Goal: Information Seeking & Learning: Find specific fact

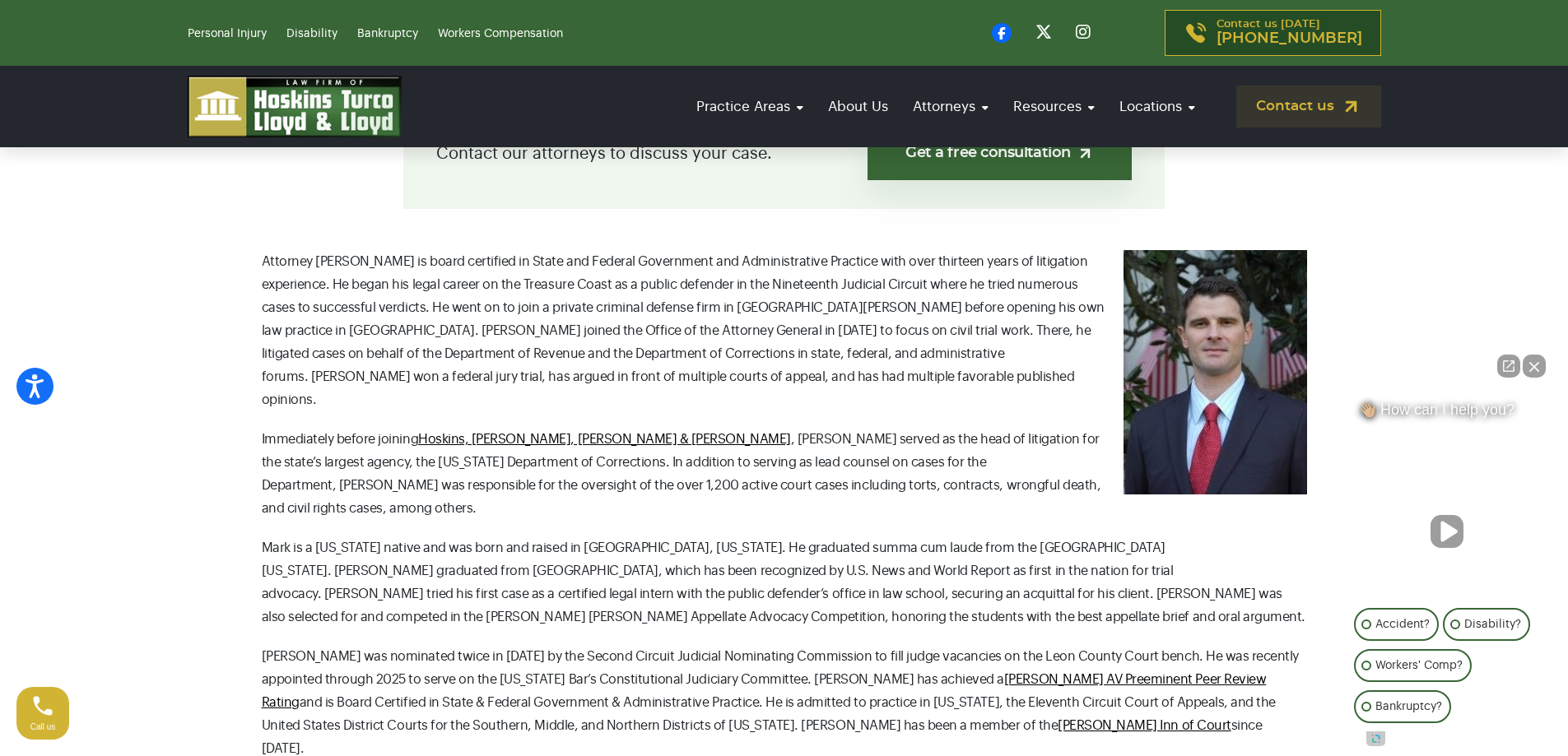
scroll to position [576, 0]
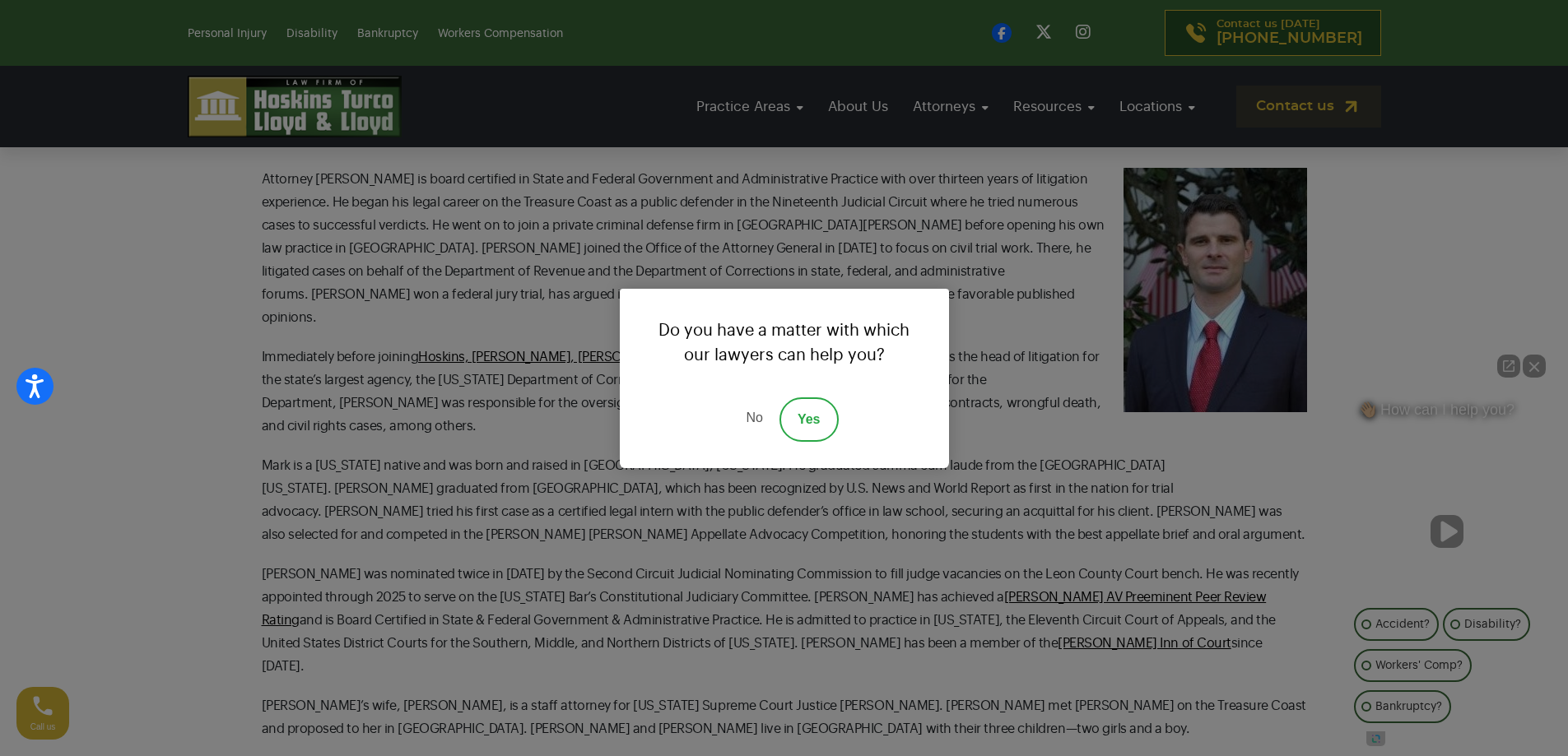
click at [757, 422] on link "No" at bounding box center [754, 419] width 49 height 44
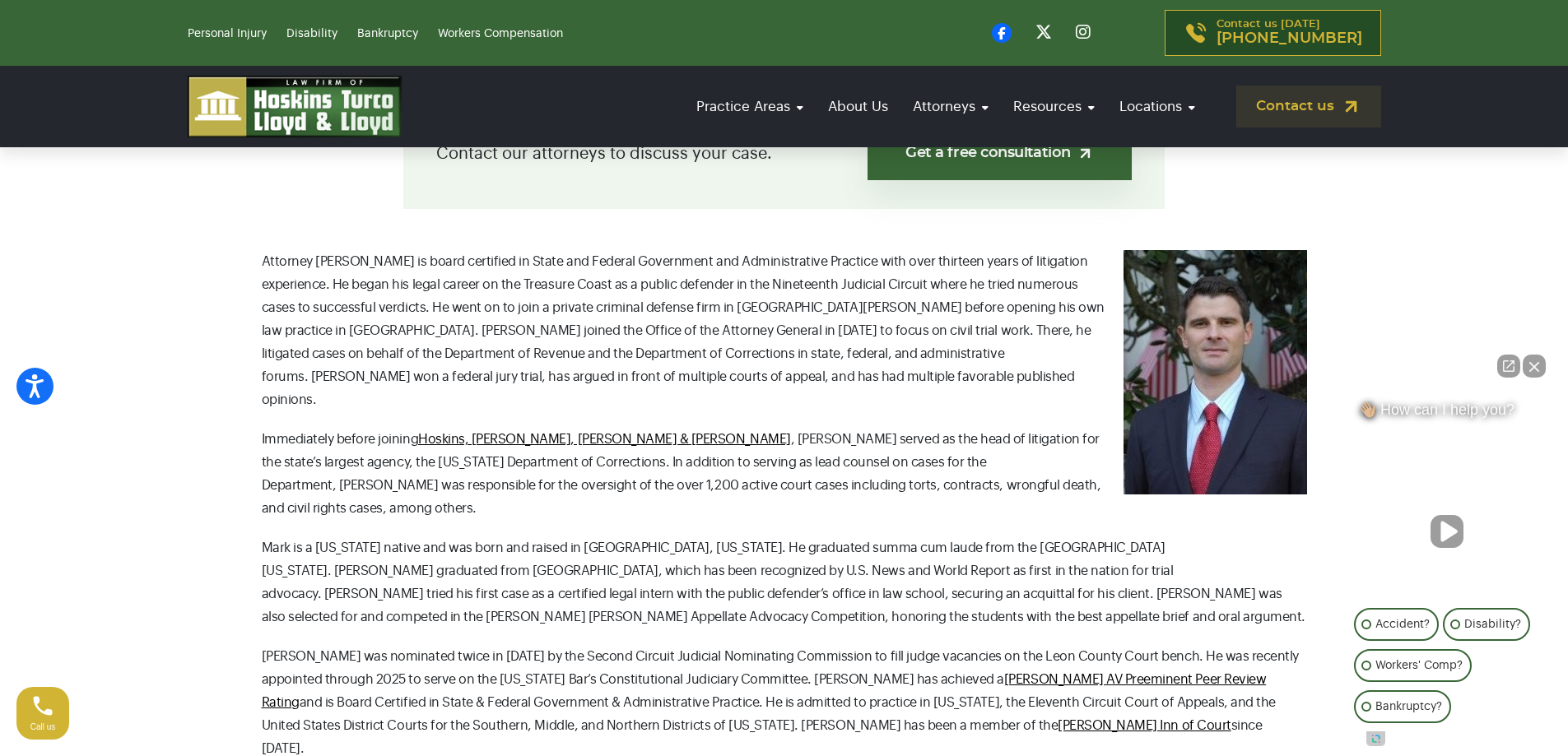
scroll to position [0, 0]
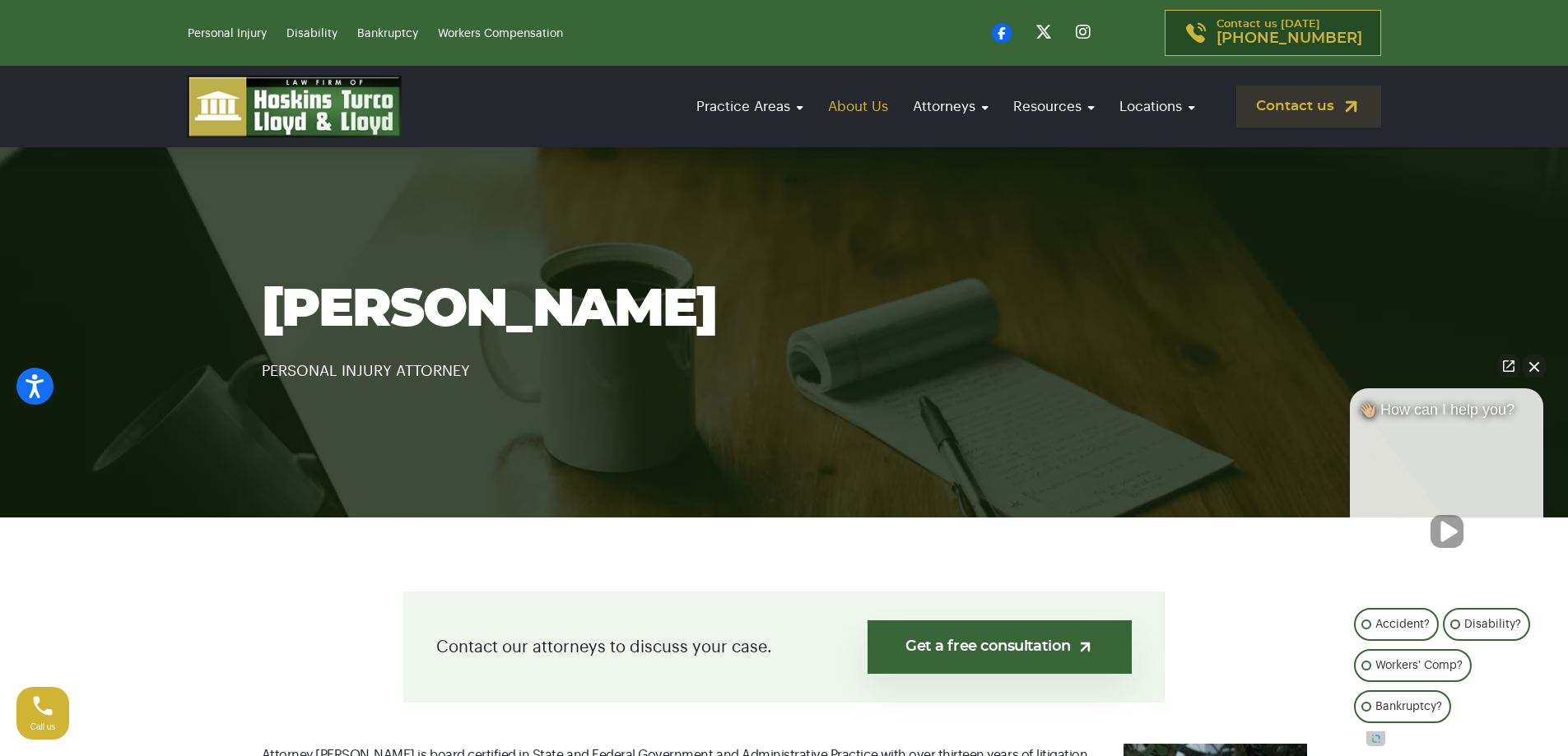
click at [851, 97] on link "About Us" at bounding box center [859, 107] width 77 height 47
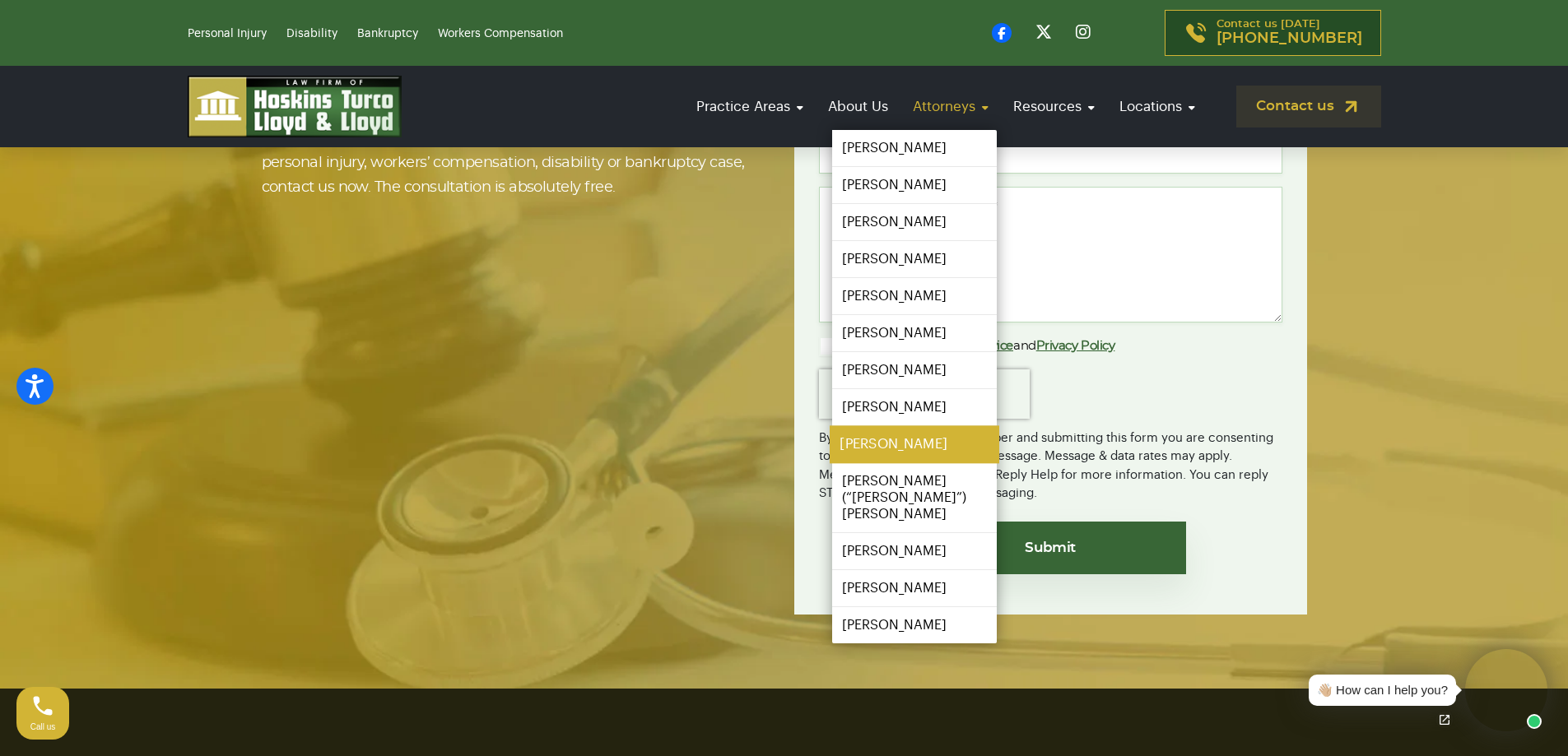
scroll to position [4362, 0]
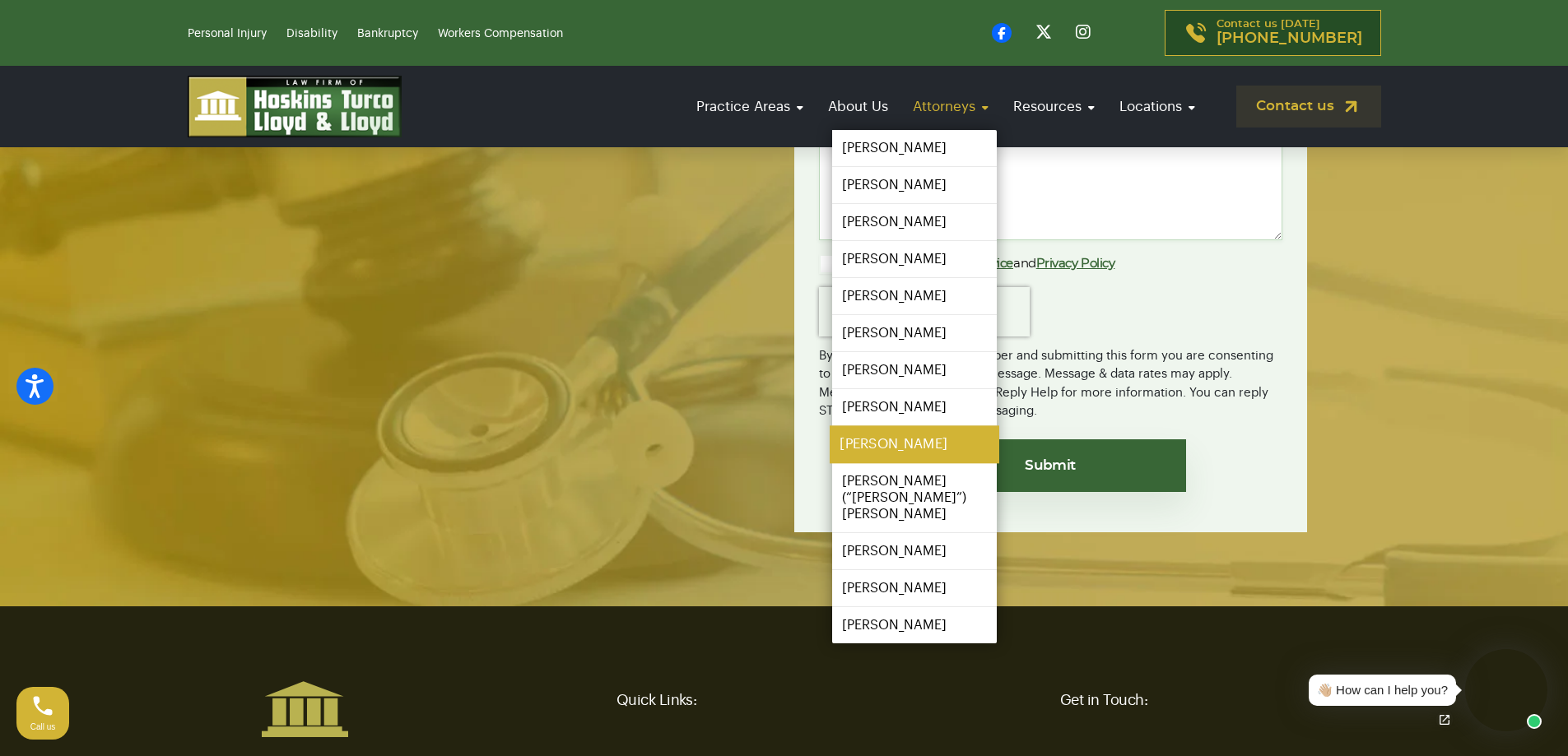
click at [902, 456] on link "[PERSON_NAME]" at bounding box center [915, 445] width 170 height 38
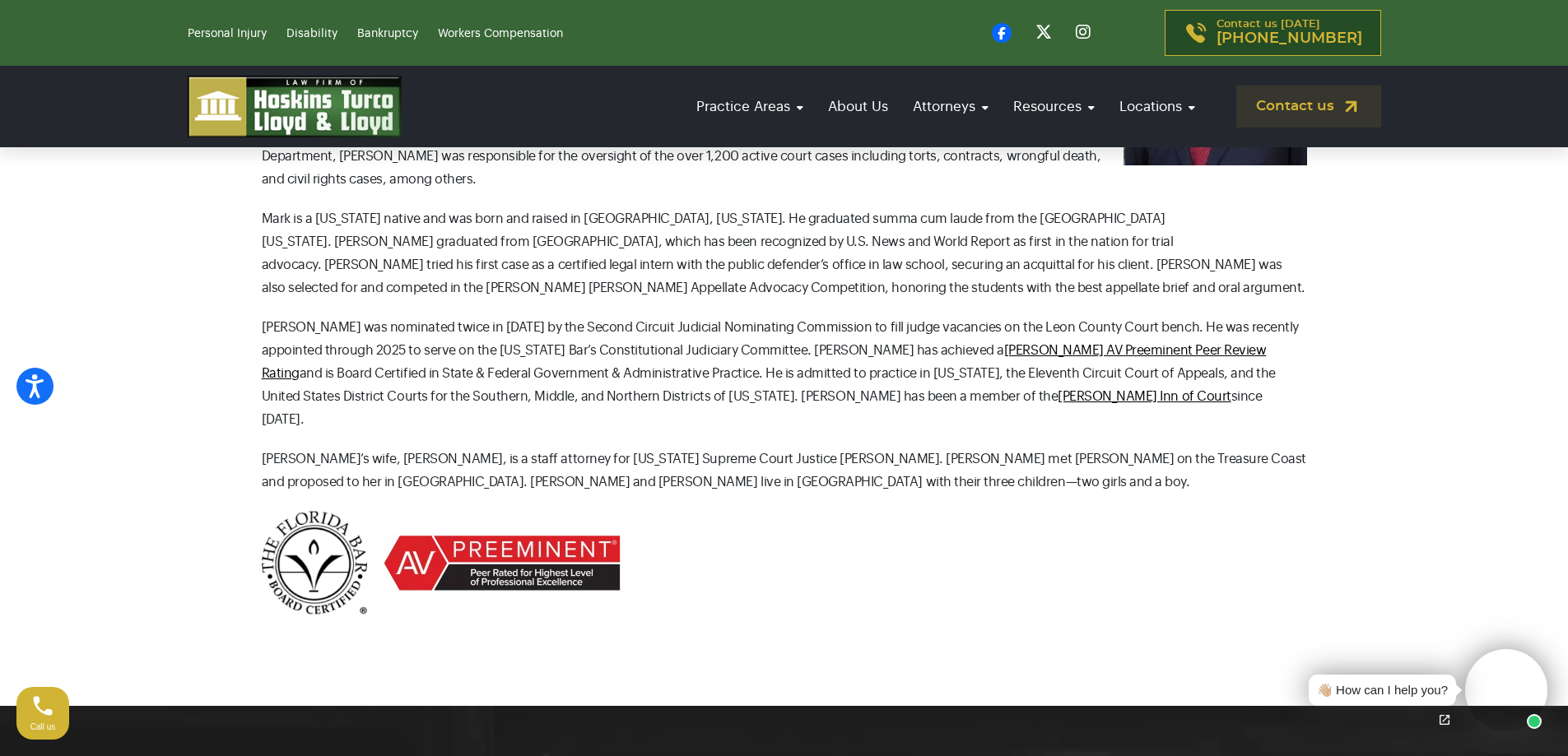
scroll to position [1481, 0]
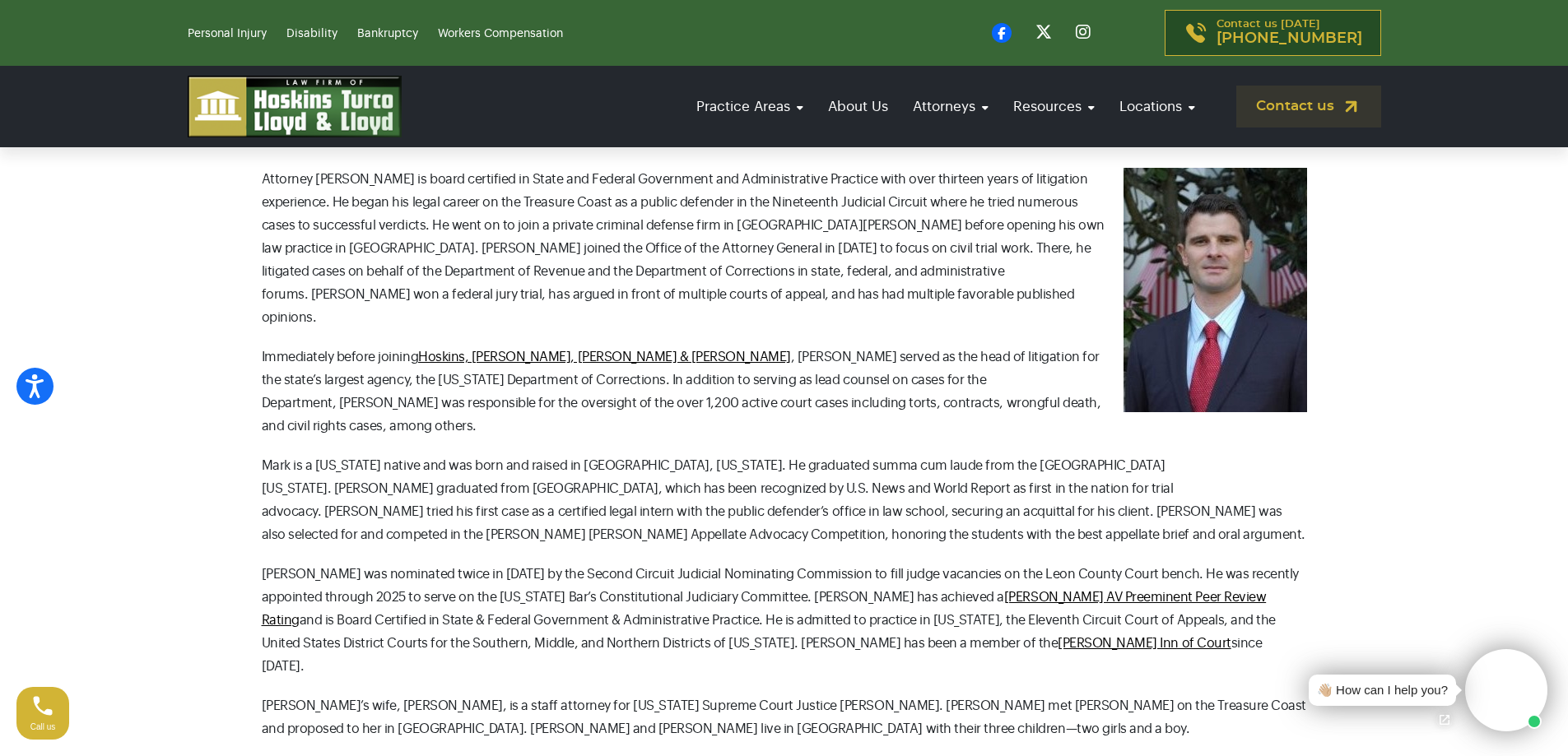
scroll to position [658, 0]
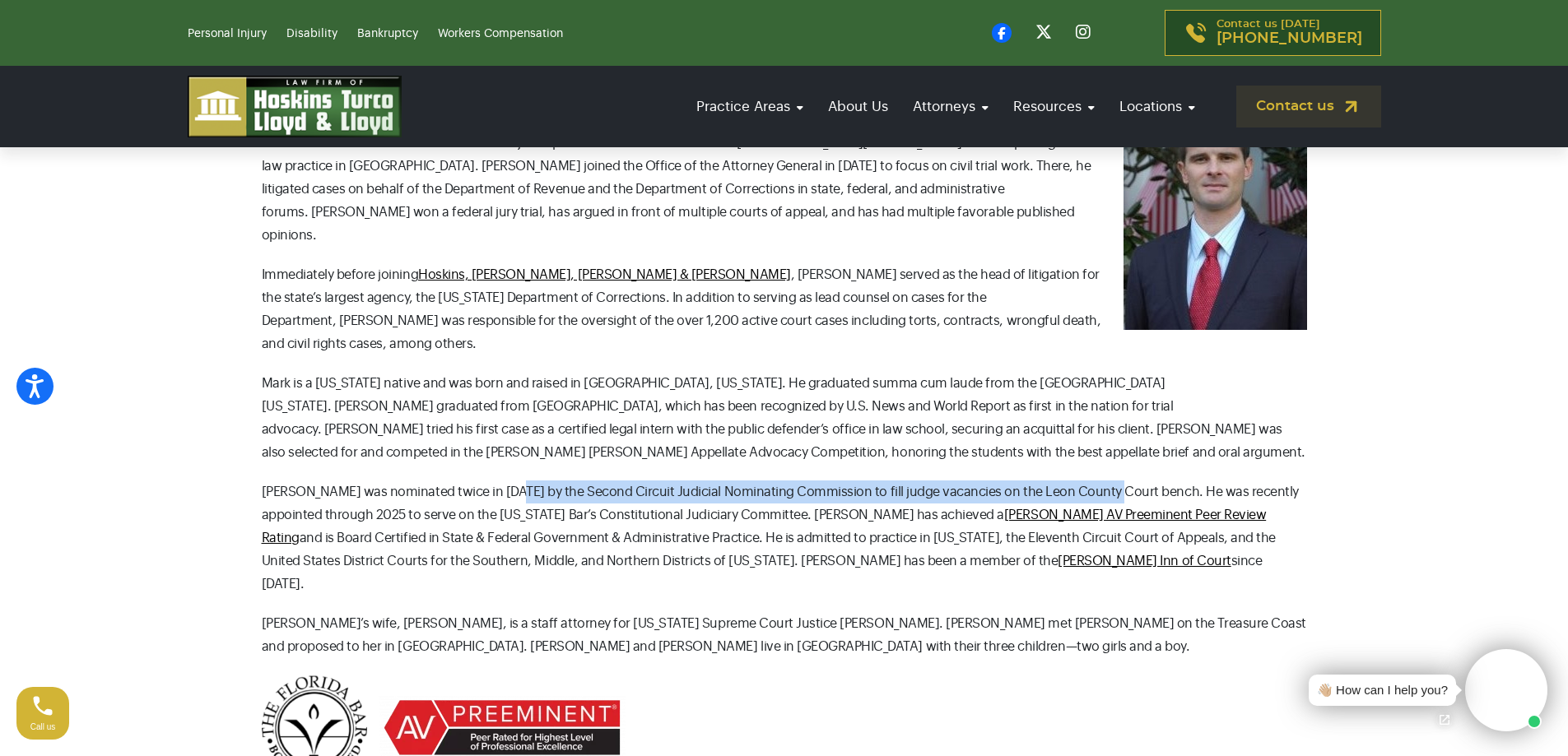
drag, startPoint x: 508, startPoint y: 445, endPoint x: 1107, endPoint y: 440, distance: 599.0
click at [1107, 481] on p "Mark was nominated twice in 2020 by the Second Circuit Judicial Nominating Comm…" at bounding box center [784, 538] width 1045 height 115
copy p "Second Circuit Judicial Nominating Commission to fill judge vacancies on the Le…"
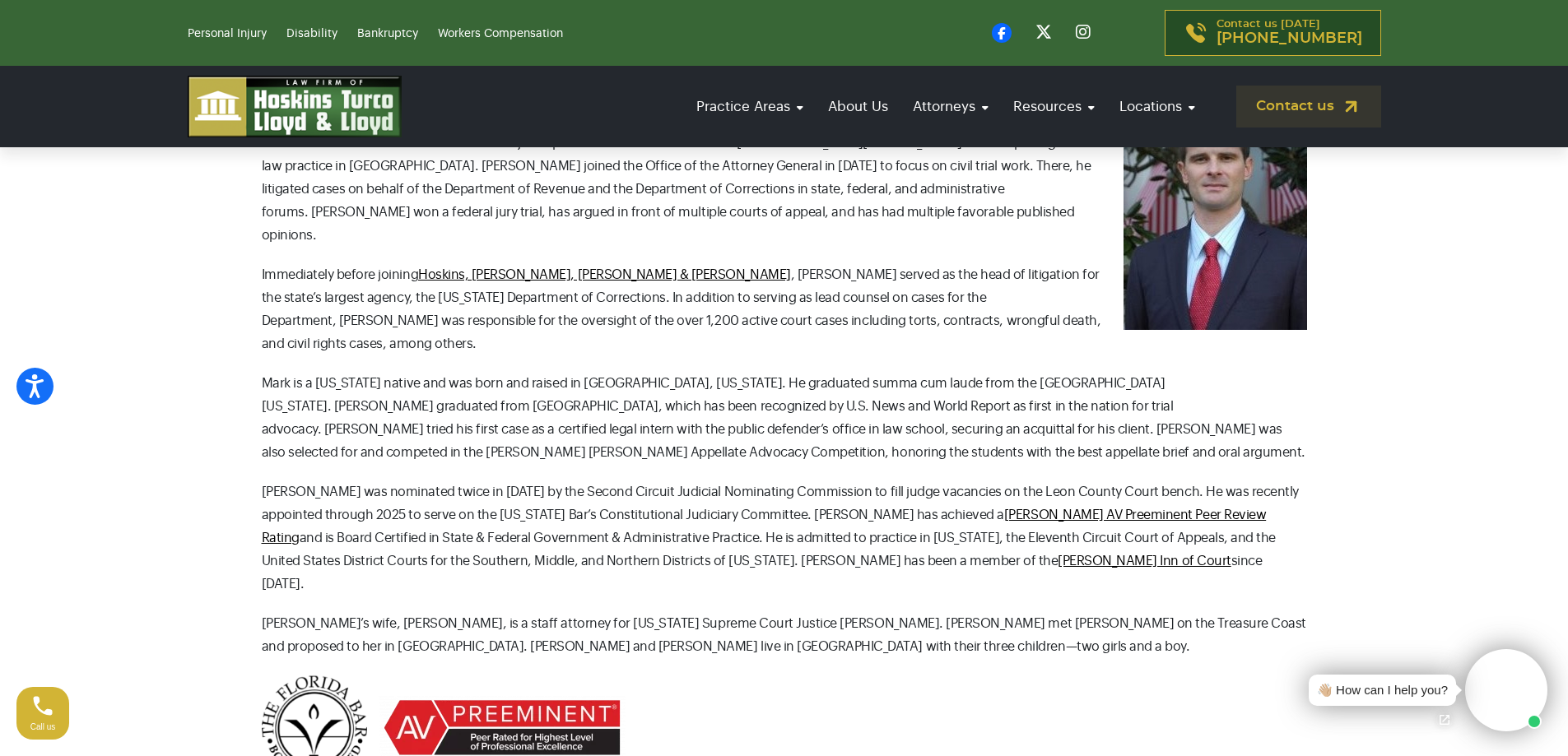
click at [313, 481] on p "Mark was nominated twice in 2020 by the Second Circuit Judicial Nominating Comm…" at bounding box center [784, 538] width 1045 height 115
drag, startPoint x: 354, startPoint y: 471, endPoint x: 370, endPoint y: 471, distance: 16.0
click at [370, 481] on p "Mark was nominated twice in 2020 by the Second Circuit Judicial Nominating Comm…" at bounding box center [784, 538] width 1045 height 115
click at [365, 481] on p "Mark was nominated twice in 2020 by the Second Circuit Judicial Nominating Comm…" at bounding box center [784, 538] width 1045 height 115
drag, startPoint x: 359, startPoint y: 470, endPoint x: 708, endPoint y: 468, distance: 349.0
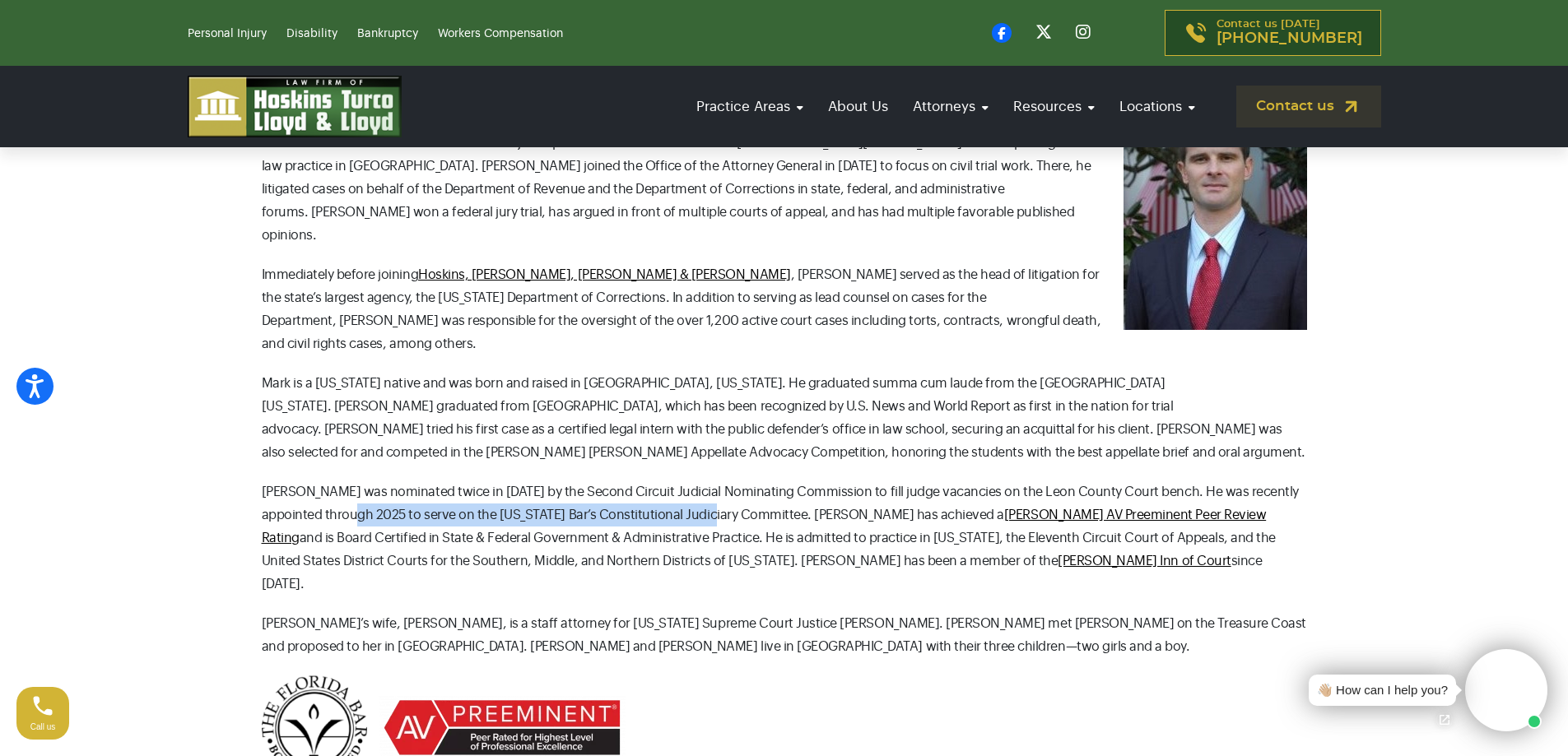
click at [708, 481] on p "Mark was nominated twice in 2020 by the Second Circuit Judicial Nominating Comm…" at bounding box center [784, 538] width 1045 height 115
copy p "serve on the Florida Bar’s Constitutional Judiciary Committee"
